Goal: Check status: Check status

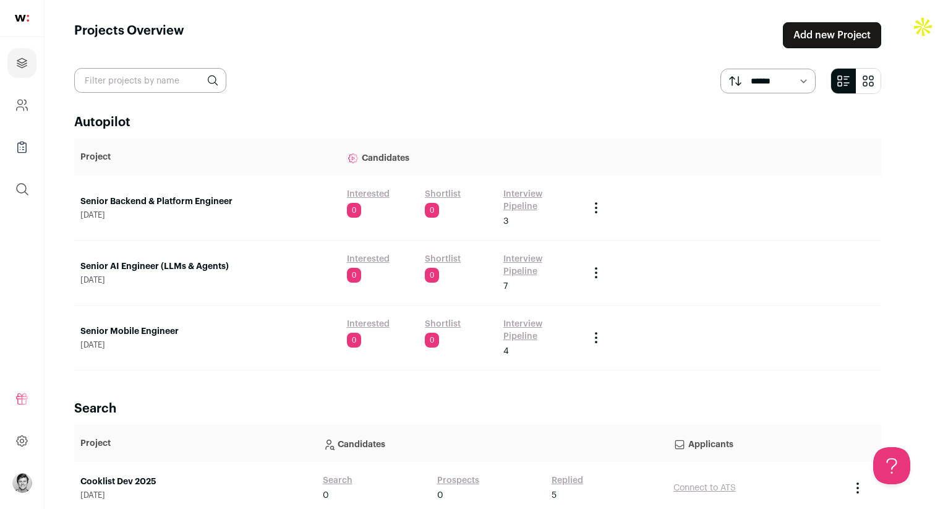
click at [547, 253] on link "Interview Pipeline" at bounding box center [540, 265] width 74 height 25
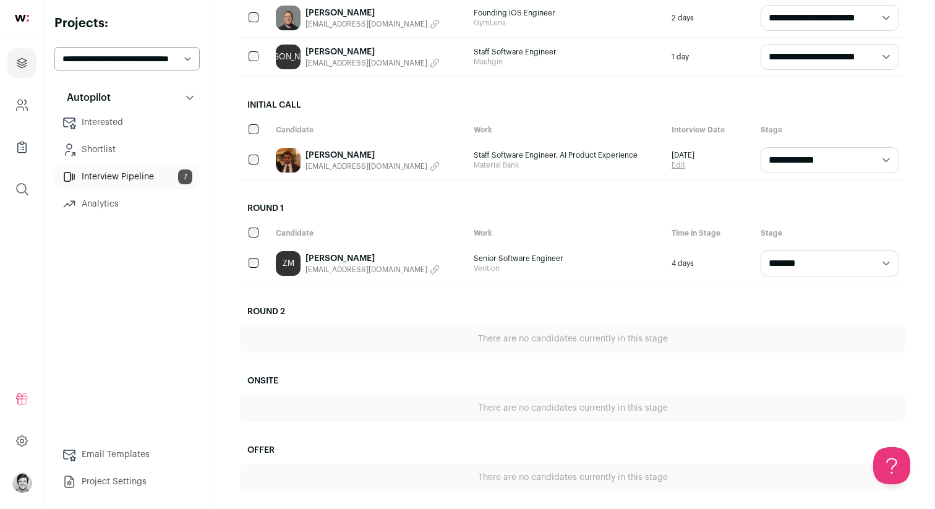
scroll to position [330, 0]
click at [801, 270] on select "**********" at bounding box center [829, 263] width 138 height 26
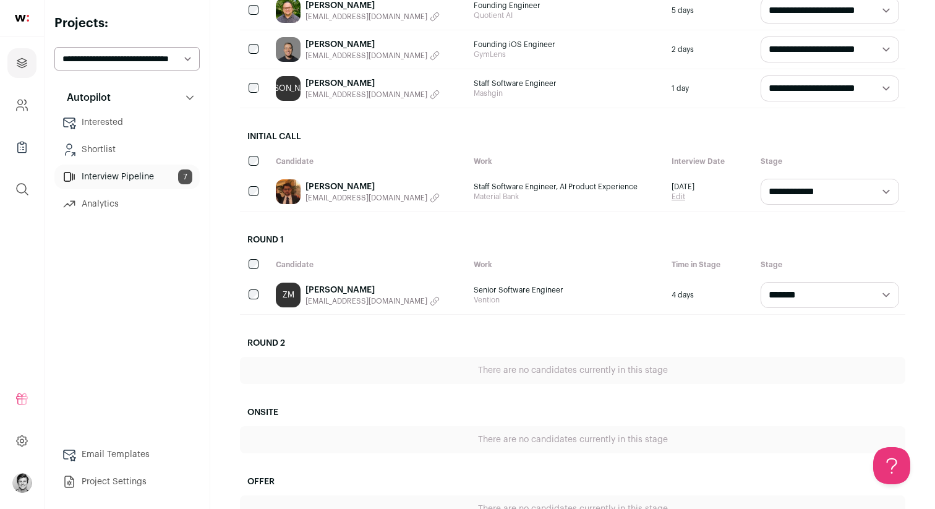
scroll to position [311, 0]
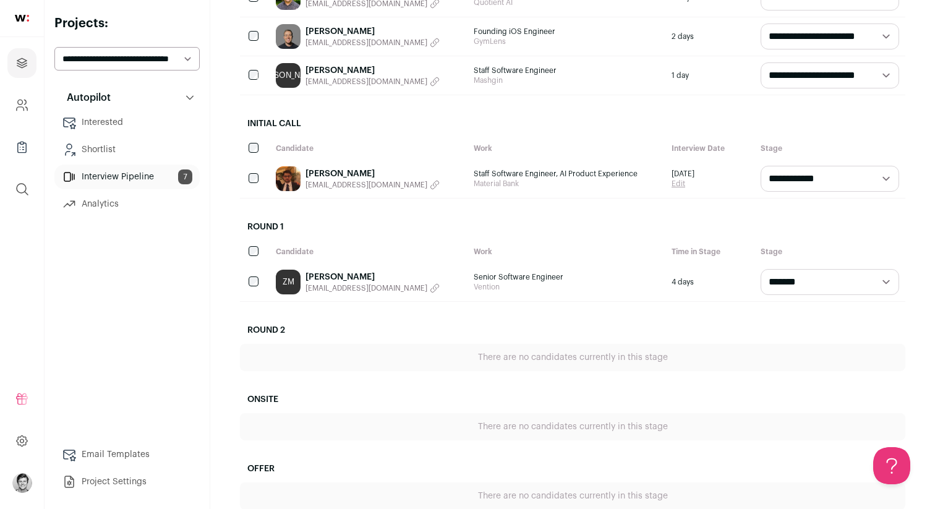
click at [343, 275] on link "[PERSON_NAME]" at bounding box center [372, 277] width 134 height 12
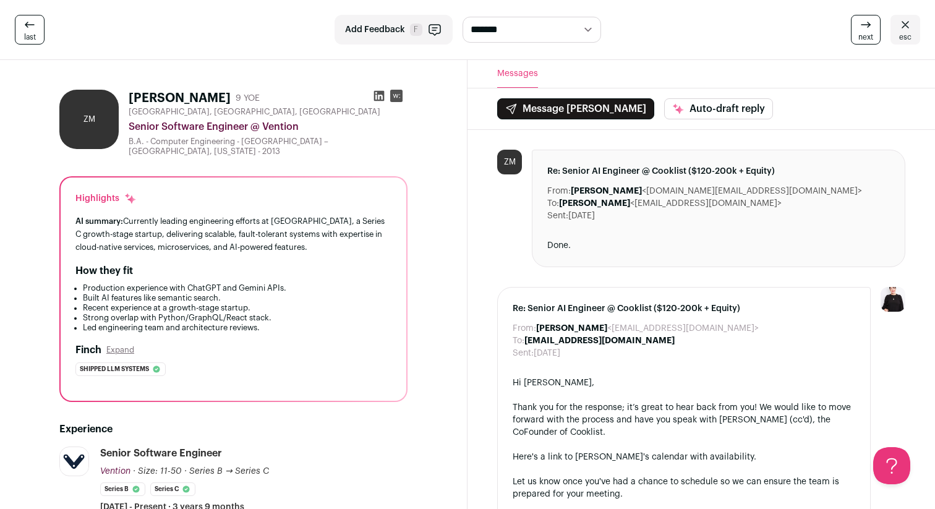
click at [170, 101] on h1 "[PERSON_NAME]" at bounding box center [180, 98] width 102 height 17
copy h1 "[PERSON_NAME]"
